Goal: Task Accomplishment & Management: Manage account settings

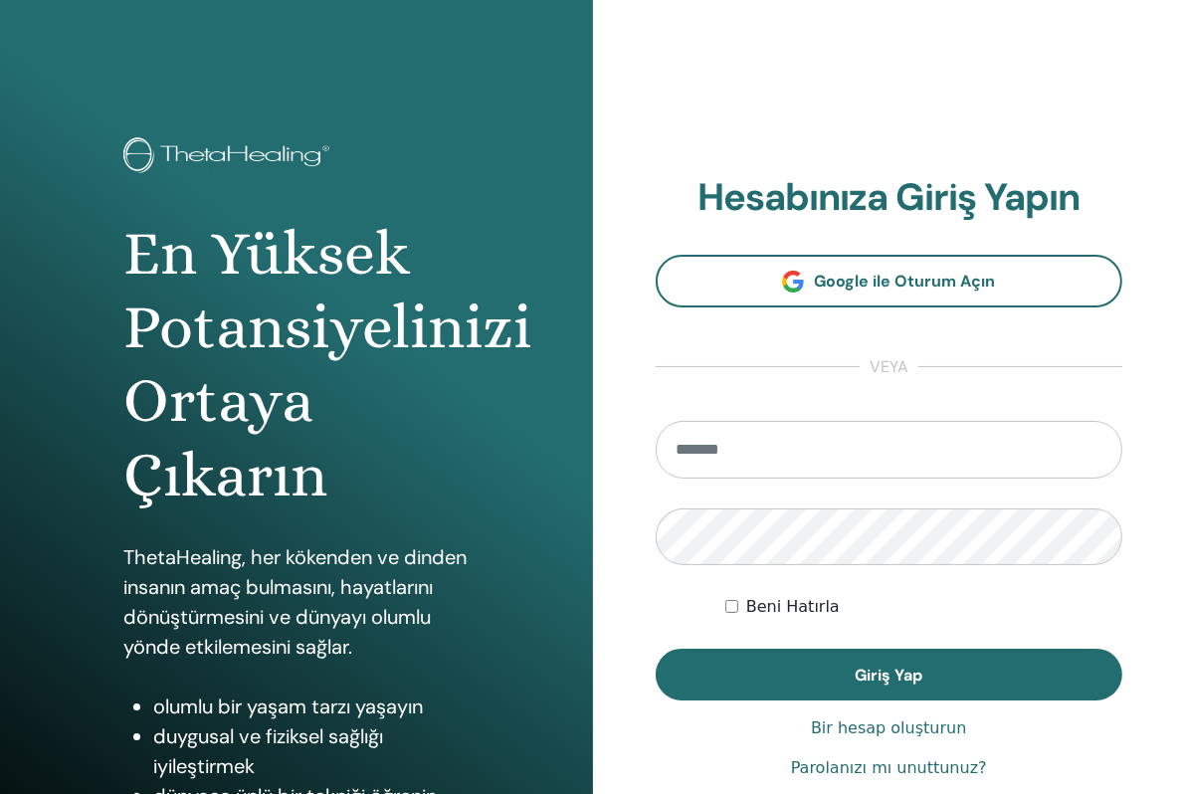
click at [752, 412] on section "Hesabınıza Giriş Yapın Google ile Oturum Açın veya [GEOGRAPHIC_DATA] Giriş Yap" at bounding box center [890, 437] width 468 height 525
click at [725, 447] on input "email" at bounding box center [890, 450] width 468 height 58
type input "**********"
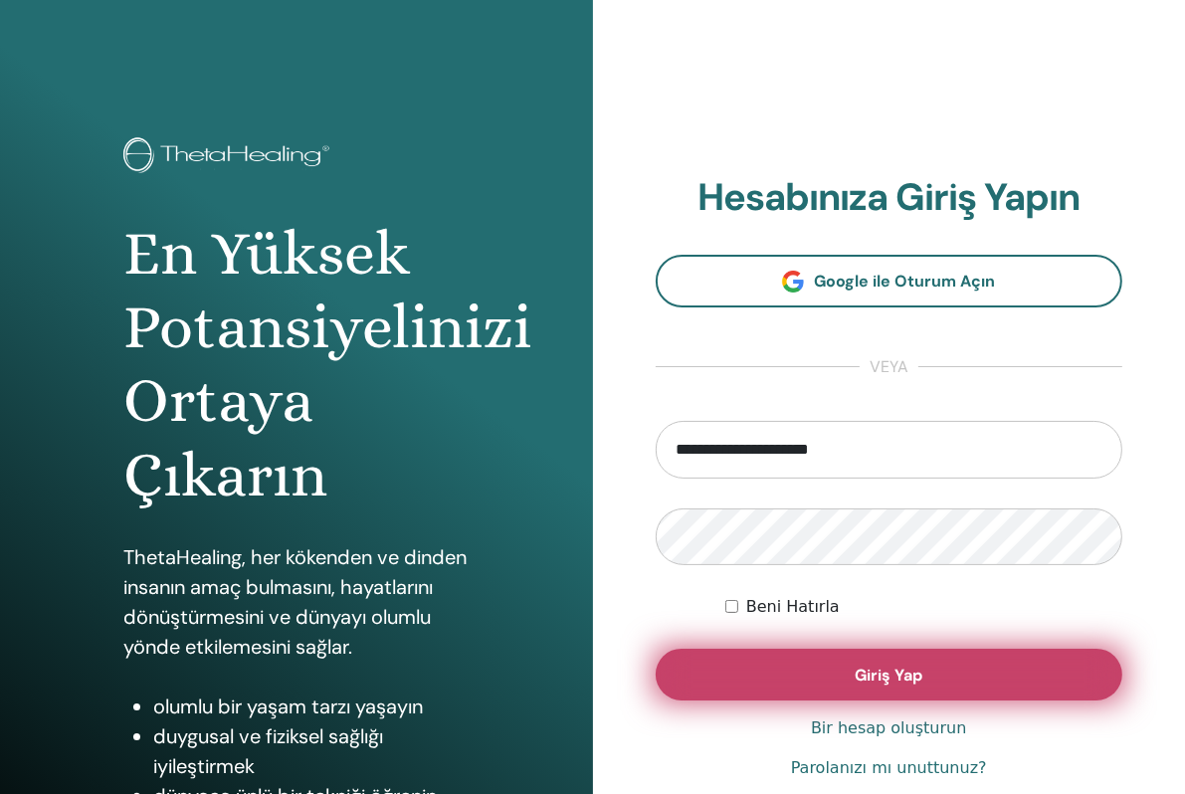
click at [830, 658] on button "Giriş Yap" at bounding box center [890, 675] width 468 height 52
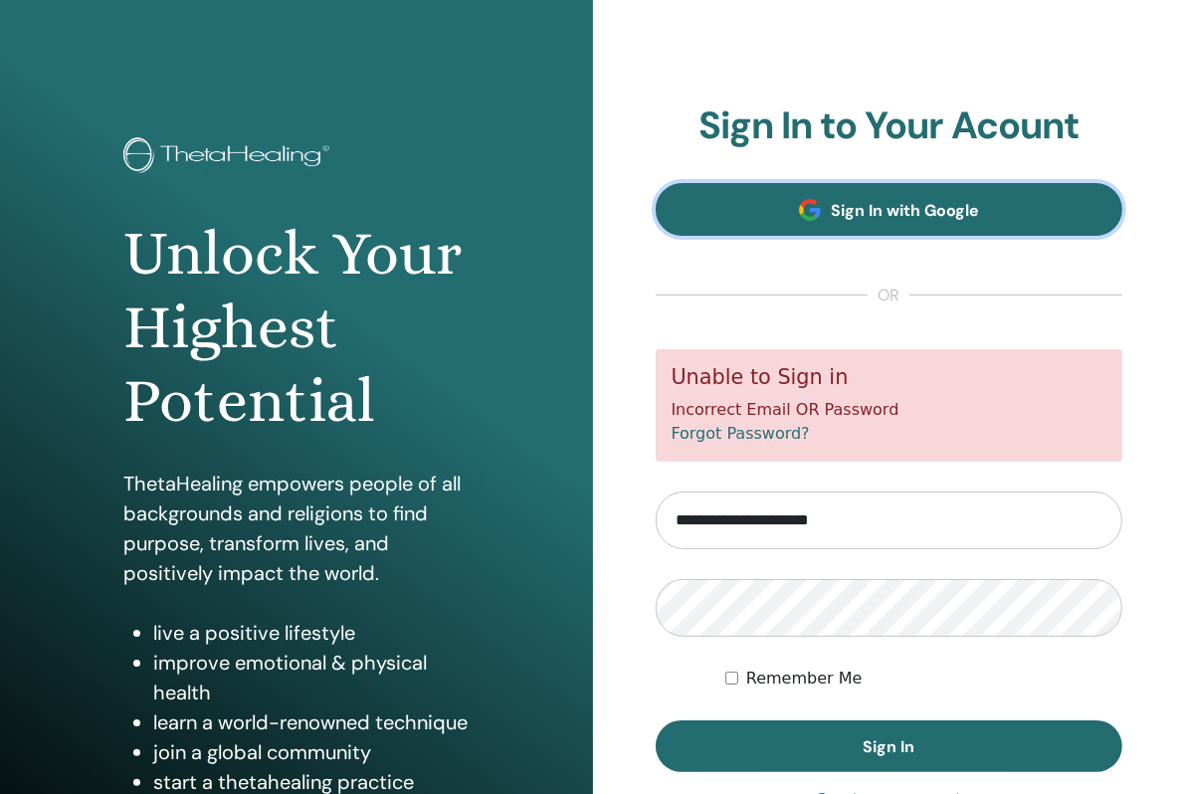
click at [906, 226] on link "Sign In with Google" at bounding box center [890, 209] width 468 height 53
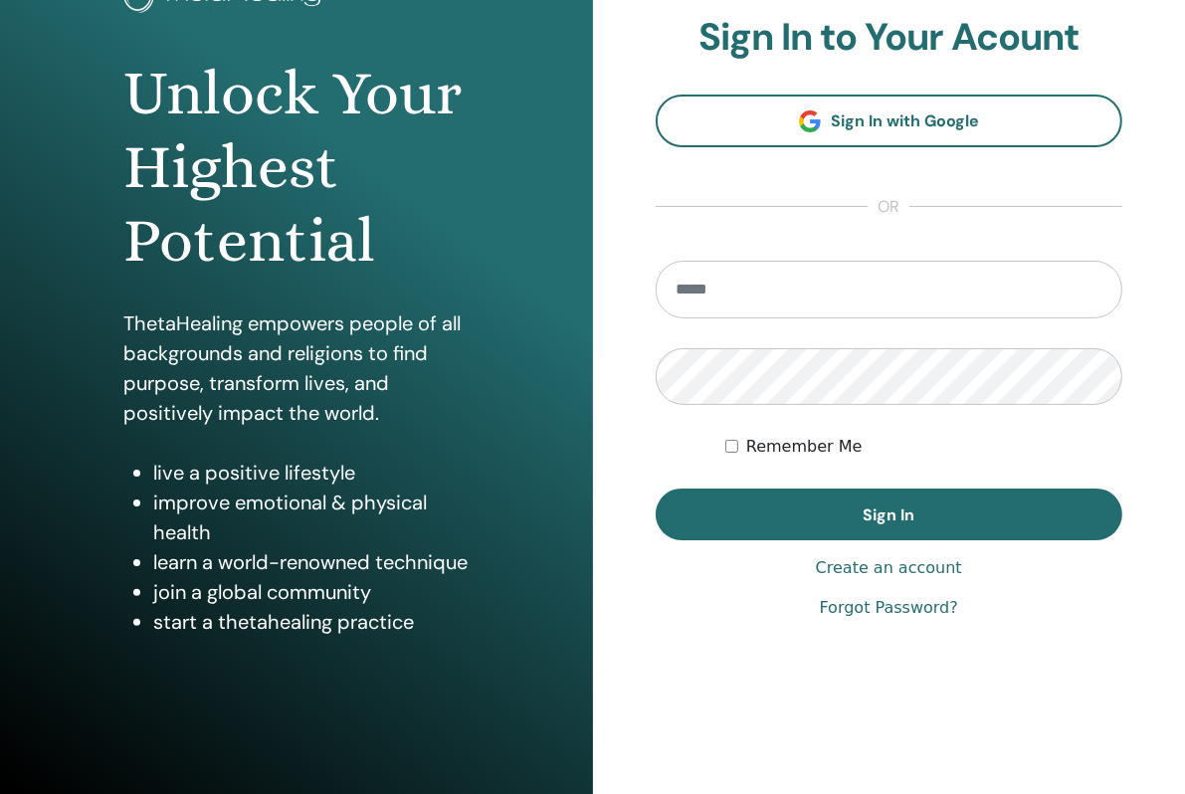
scroll to position [159, 0]
click at [496, 656] on div "Unlock Your Highest Potential ThetaHealing empowers people of all backgrounds a…" at bounding box center [296, 318] width 593 height 955
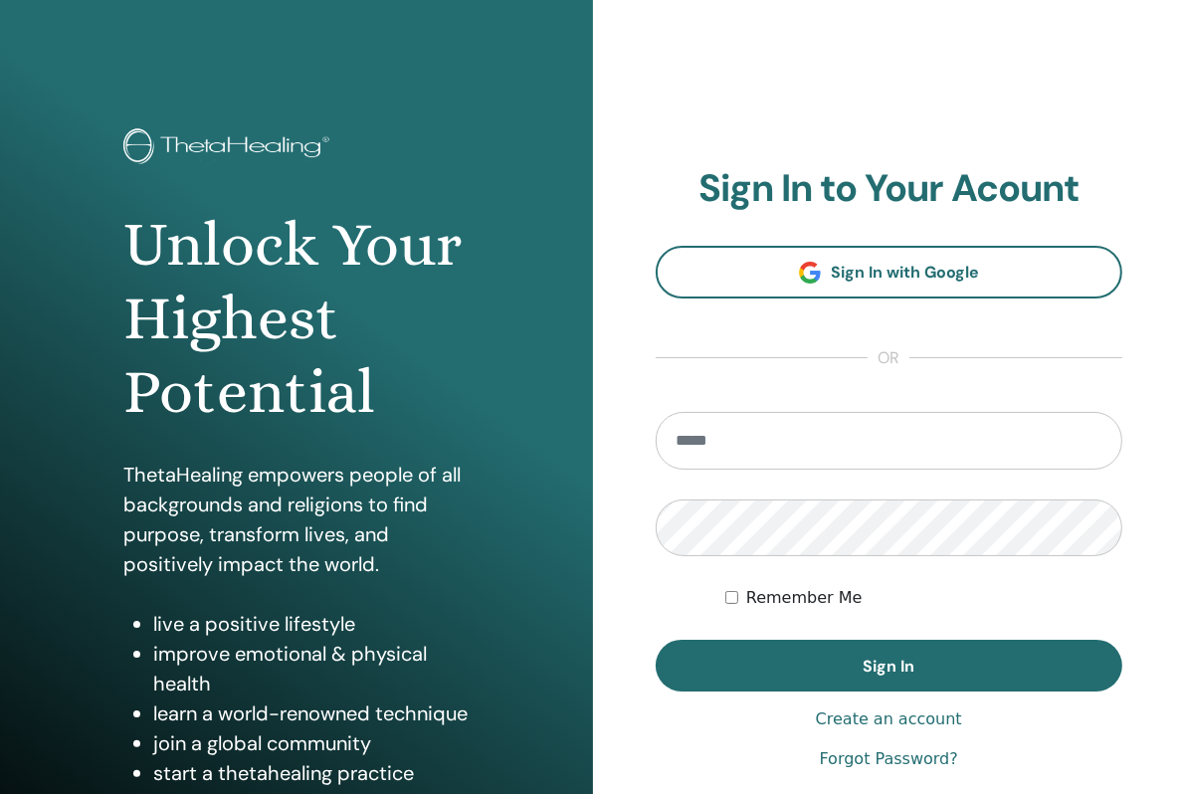
scroll to position [0, 0]
